Goal: Transaction & Acquisition: Subscribe to service/newsletter

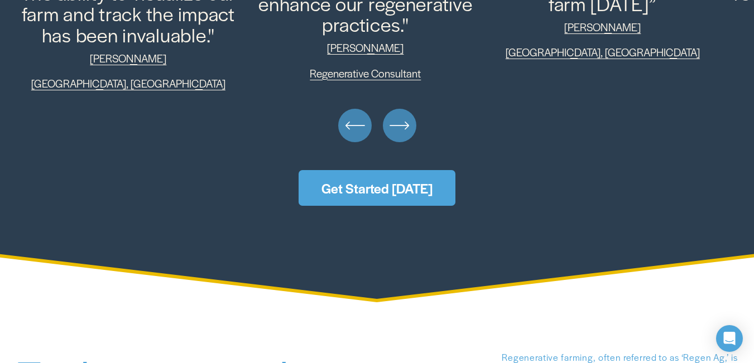
scroll to position [2871, 0]
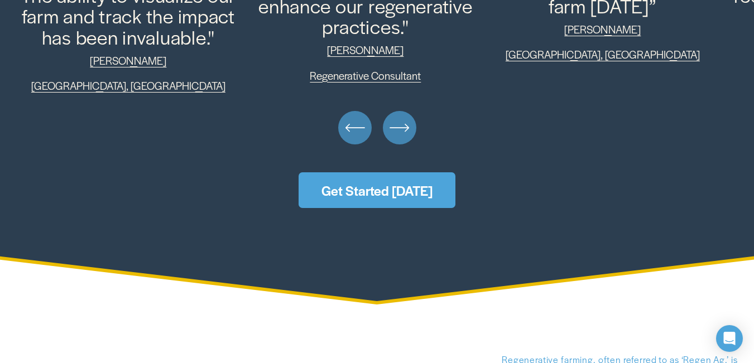
click at [396, 193] on link "Get Started [DATE]" at bounding box center [376, 190] width 157 height 36
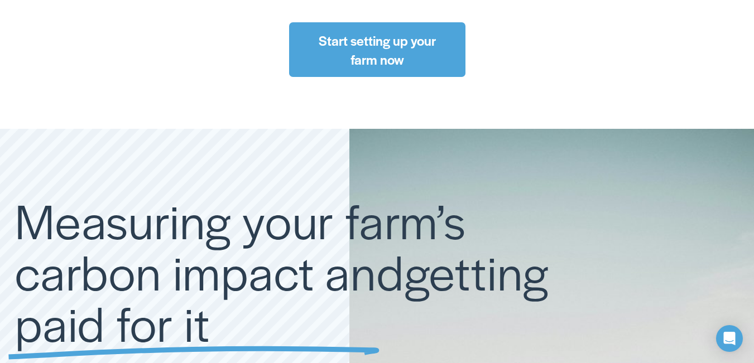
scroll to position [3919, 0]
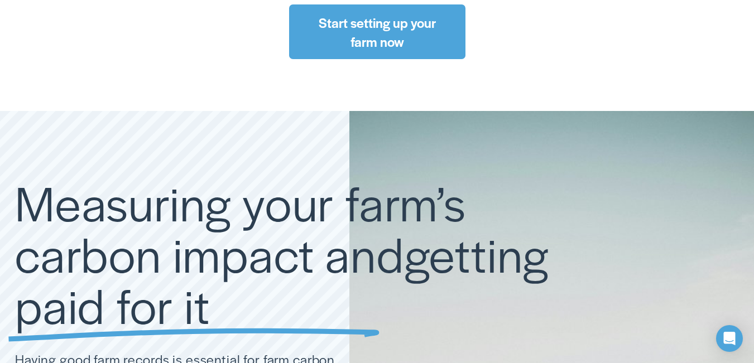
click at [382, 26] on link "Start setting up your farm now" at bounding box center [377, 31] width 176 height 55
